Goal: Task Accomplishment & Management: Manage account settings

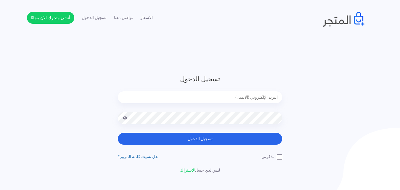
click at [248, 98] on input "email" at bounding box center [200, 97] width 164 height 12
type input "sefsafapr@gmail.com"
click at [118, 133] on button "تسجيل الدخول" at bounding box center [200, 139] width 164 height 12
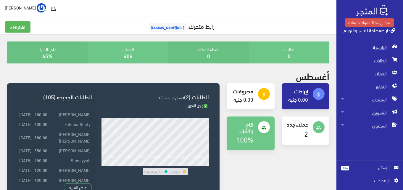
click at [357, 165] on span "الرسائل" at bounding box center [371, 167] width 35 height 7
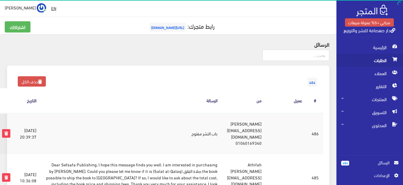
click at [377, 65] on span "الطلبات" at bounding box center [369, 60] width 57 height 13
